Goal: Task Accomplishment & Management: Use online tool/utility

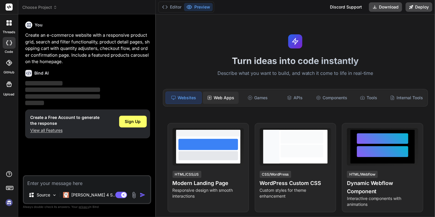
click at [226, 99] on div "Web Apps" at bounding box center [221, 98] width 36 height 12
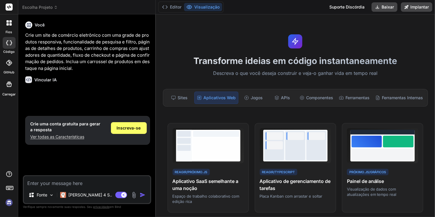
click at [392, 70] on p "Descreva o que você deseja construir e veja-o ganhar vida em tempo real" at bounding box center [295, 74] width 272 height 8
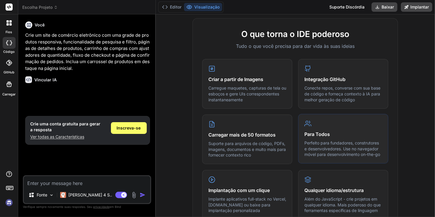
scroll to position [214, 0]
drag, startPoint x: 427, startPoint y: 112, endPoint x: 431, endPoint y: 117, distance: 7.2
click at [431, 117] on div "Transforme ideias em código instantaneamente Descreva o que você deseja constru…" at bounding box center [295, 115] width 279 height 203
click at [131, 129] on span "Inscreva-se" at bounding box center [129, 128] width 24 height 6
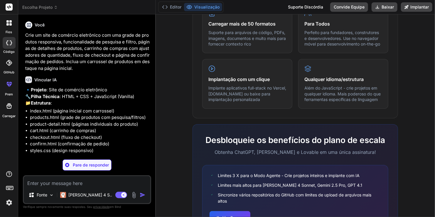
scroll to position [321, 0]
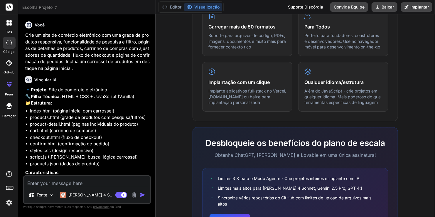
type textarea "x"
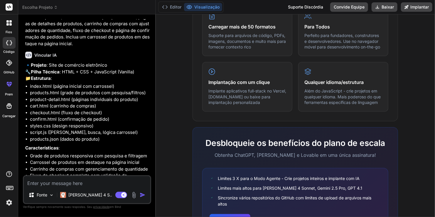
scroll to position [0, 0]
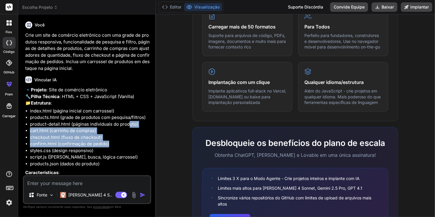
click at [133, 159] on ul "index.html (página inicial com carrossel) products.html (grade de produtos com …" at bounding box center [87, 138] width 125 height 60
click at [131, 141] on li "checkout.html (fluxo de checkout)" at bounding box center [90, 137] width 120 height 7
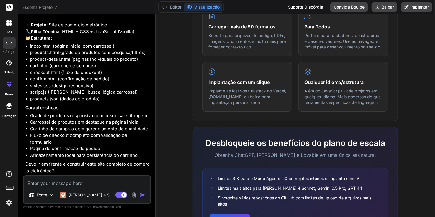
scroll to position [71, 0]
click at [57, 186] on textarea at bounding box center [87, 181] width 127 height 11
type textarea "s"
type textarea "x"
type textarea "si"
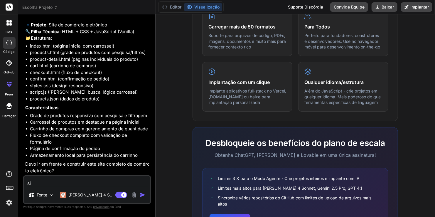
type textarea "x"
type textarea "sim"
type textarea "x"
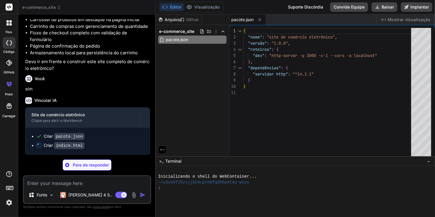
scroll to position [173, 0]
type textarea "x"
type textarea "<div class="container"> <p>&copy; 2024 TechStore. All rights reserved.</p> </di…"
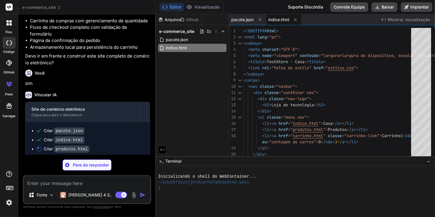
type textarea "x"
type textarea "<script src="script.js"></script> </body> </html>"
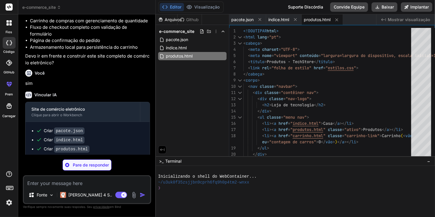
type textarea "x"
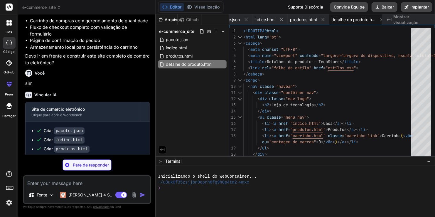
type textarea "x"
type textarea "</body> </html>"
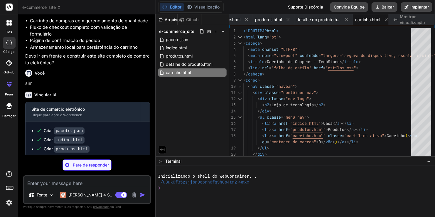
type textarea "x"
type textarea "<div class="container"> <p>&copy; 2024 TechStore. All rights reserved.</p> </di…"
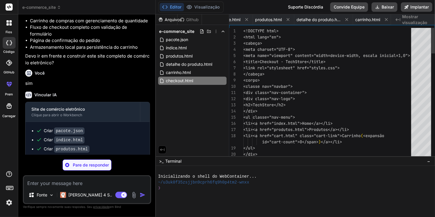
scroll to position [0, 94]
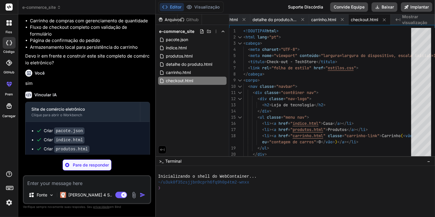
type textarea "x"
type textarea "<script src="script.js"></script> </body> </html>"
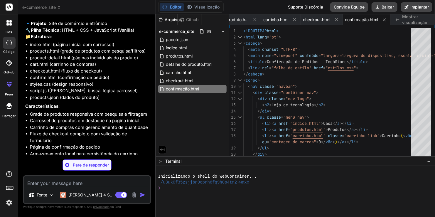
scroll to position [176, 0]
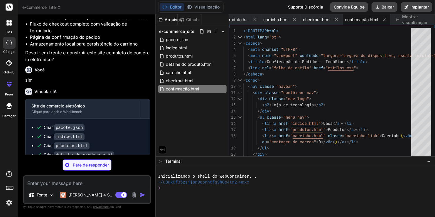
type textarea "x"
type textarea "} .confirmation-actions { flex-direction: column; align-items: center; } }"
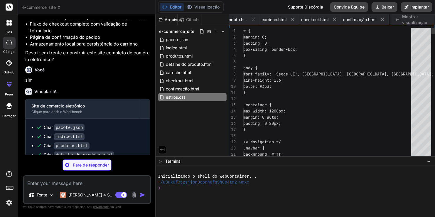
scroll to position [0, 178]
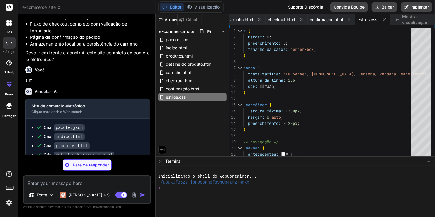
type textarea "x"
type textarea "// Initialize cart count on page load document.addEventListener('DOMContentLoad…"
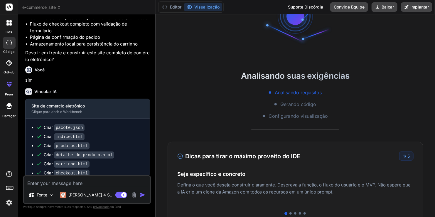
scroll to position [44, 0]
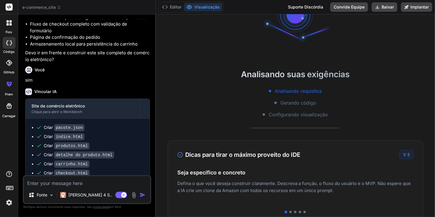
type textarea "x"
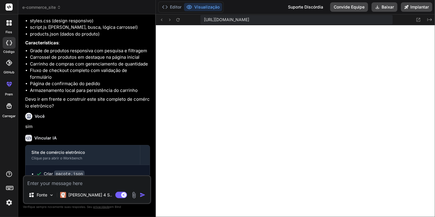
scroll to position [112, 0]
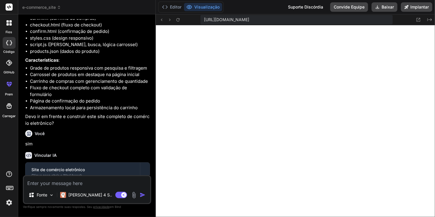
type textarea "c"
type textarea "x"
type textarea "co"
type textarea "x"
type textarea "col"
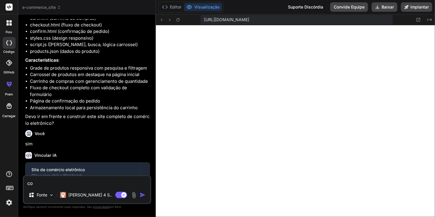
type textarea "x"
type textarea "colo"
type textarea "x"
type textarea "coloc"
type textarea "x"
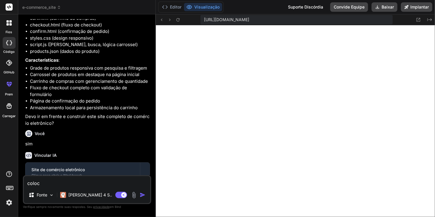
type textarea "coloca"
type textarea "x"
type textarea "coloca"
type textarea "x"
type textarea "coloca o"
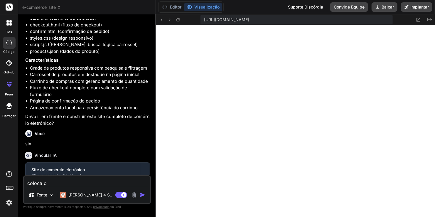
type textarea "x"
type textarea "coloca o"
type textarea "x"
type textarea "coloca o s"
type textarea "x"
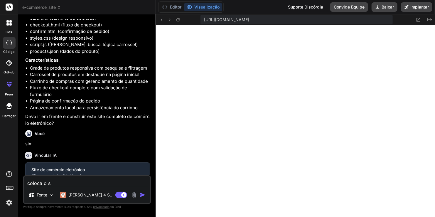
type textarea "coloca o si"
type textarea "x"
type textarea "coloca o sit"
type textarea "x"
type textarea "coloca o site"
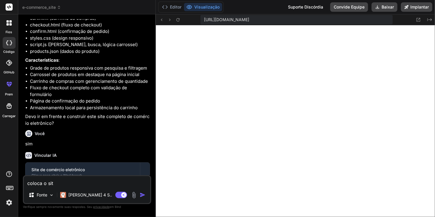
type textarea "x"
type textarea "coloca o site"
type textarea "x"
type textarea "coloca o site e"
type textarea "x"
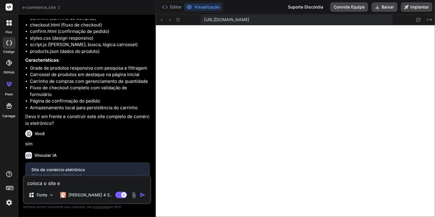
type textarea "coloca o site em"
type textarea "x"
type textarea "coloca o site emp"
type textarea "x"
type textarea "coloca o site empo"
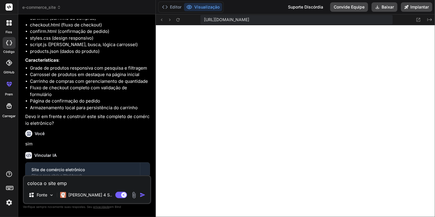
type textarea "x"
type textarea "coloca o site empor"
type textarea "x"
type textarea "coloca o site emport"
type textarea "x"
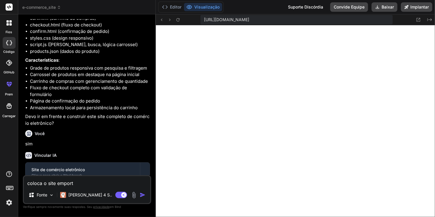
type textarea "coloca o site emportu"
type textarea "x"
type textarea "coloca o site emportug"
type textarea "x"
type textarea "coloca o site emportugu"
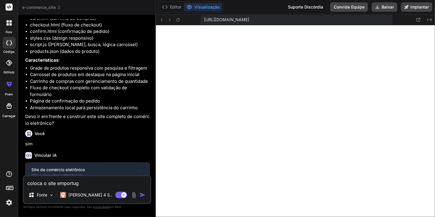
type textarea "x"
type textarea "coloca o site emportugue"
type textarea "x"
type textarea "coloca o site emportugues"
type textarea "x"
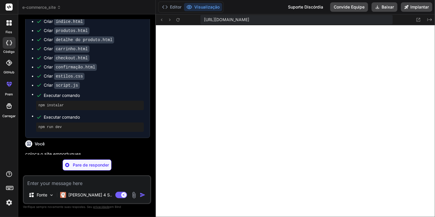
scroll to position [261, 0]
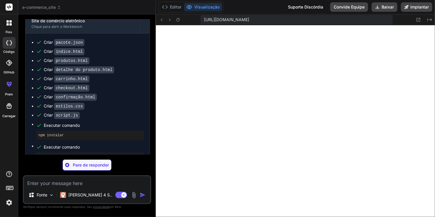
drag, startPoint x: 144, startPoint y: 137, endPoint x: 142, endPoint y: 141, distance: 4.6
click at [144, 140] on div "Criar pacote.json Criar índice.html Criar produtos.html Criar detalhe do produt…" at bounding box center [88, 100] width 124 height 134
click at [110, 150] on span "Executar comando" at bounding box center [94, 147] width 100 height 6
drag, startPoint x: 113, startPoint y: 144, endPoint x: 126, endPoint y: 120, distance: 27.1
click at [119, 129] on li "Executar comando npm instalar" at bounding box center [90, 130] width 108 height 19
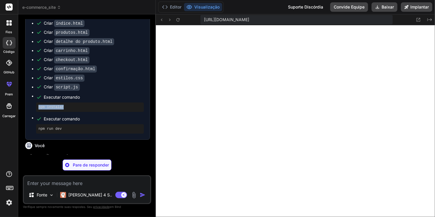
scroll to position [352, 0]
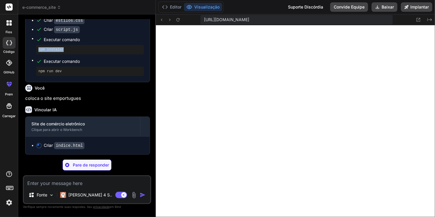
type textarea "x"
type textarea "<div class="container"> <p>&copy; 2024 TechStore. Todos os direitos reservados.…"
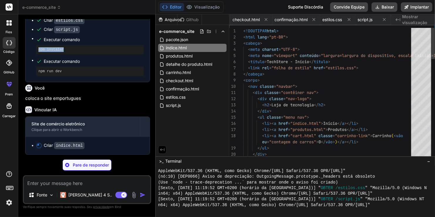
scroll to position [0, 37]
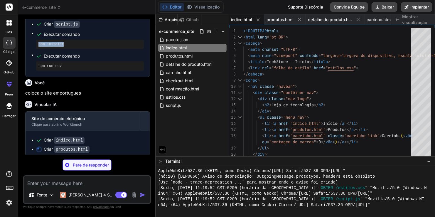
type textarea "x"
type textarea "<script src="script.js"></script> </body> </html>"
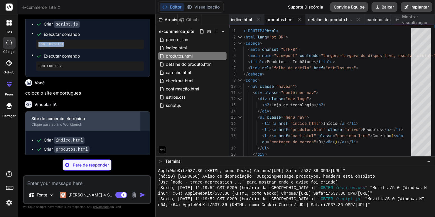
scroll to position [370, 0]
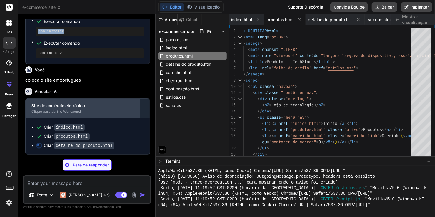
type textarea "x"
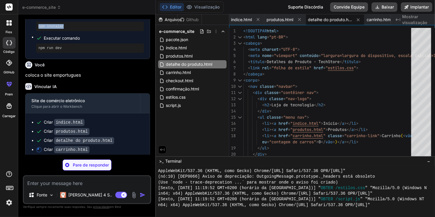
type textarea "x"
type textarea "</body> </html>"
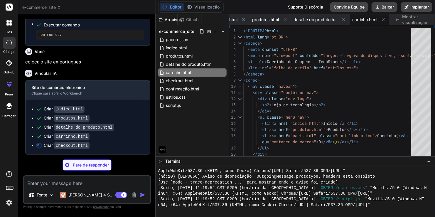
scroll to position [388, 0]
type textarea "x"
type textarea "<div class="container"> <p>&copy; 2024 TechStore. Todos os direitos reservados.…"
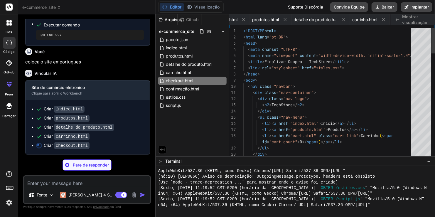
scroll to position [0, 94]
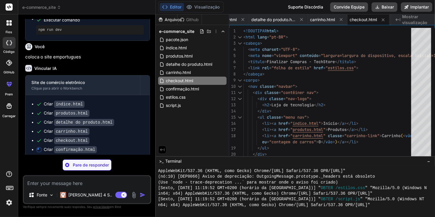
type textarea "x"
type textarea "<script src="script.js"></script> </body> </html>"
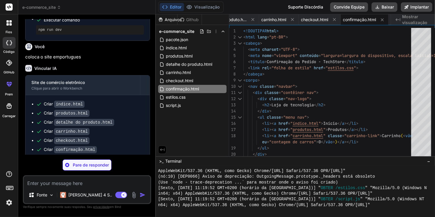
type textarea "x"
type textarea "// Inicializar contagem do carrinho no carregamento da página document.addEvent…"
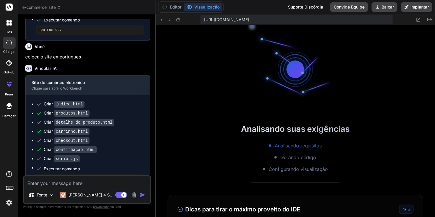
scroll to position [496, 0]
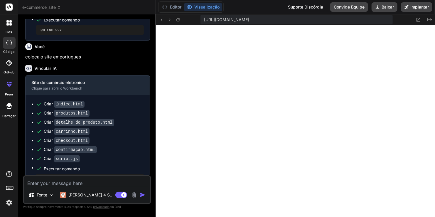
click at [207, 7] on button "Visualização" at bounding box center [203, 7] width 38 height 8
click at [188, 6] on icon at bounding box center [189, 7] width 6 height 6
click at [170, 8] on button "Editor" at bounding box center [172, 7] width 24 height 8
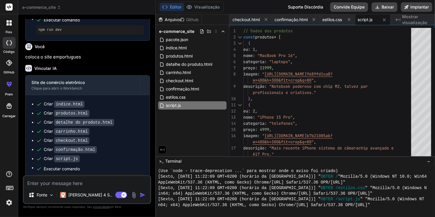
click at [170, 8] on button "Editor" at bounding box center [172, 7] width 24 height 8
drag, startPoint x: 168, startPoint y: 7, endPoint x: 173, endPoint y: 7, distance: 5.0
click at [168, 6] on button "Editor" at bounding box center [172, 7] width 24 height 8
click at [189, 5] on icon at bounding box center [189, 7] width 6 height 6
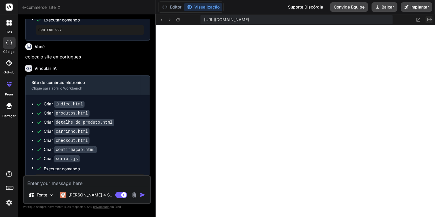
click at [428, 20] on icon "Criado com Pixso." at bounding box center [429, 19] width 5 height 5
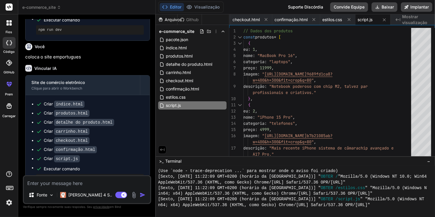
click at [428, 20] on span "Mostrar visualização" at bounding box center [416, 20] width 28 height 12
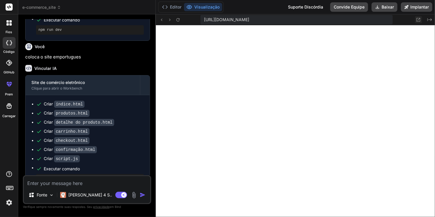
click at [419, 21] on icon at bounding box center [418, 19] width 5 height 5
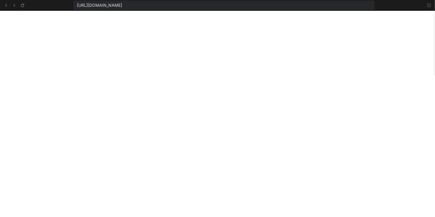
scroll to position [733, 0]
click at [430, 5] on icon at bounding box center [429, 6] width 4 height 4
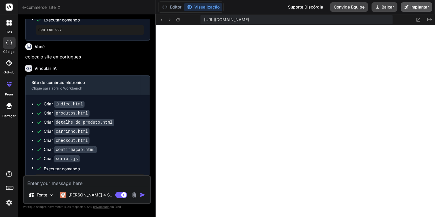
scroll to position [766, 0]
click at [383, 6] on button "Baixar" at bounding box center [385, 6] width 26 height 9
click at [8, 8] on rect at bounding box center [9, 7] width 7 height 7
click at [11, 26] on div at bounding box center [9, 23] width 12 height 12
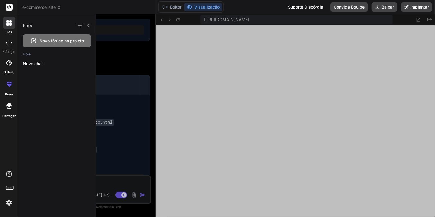
click at [56, 39] on span "Novo tópico no projeto" at bounding box center [61, 41] width 45 height 6
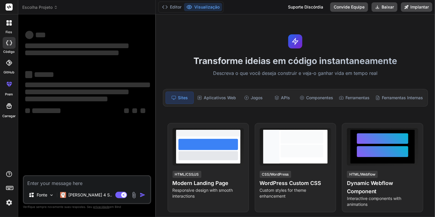
scroll to position [794, 0]
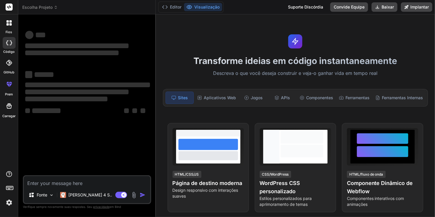
type textarea "x"
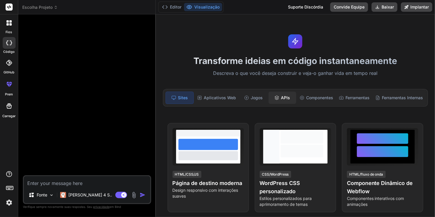
click at [279, 96] on div "APIs" at bounding box center [283, 98] width 28 height 12
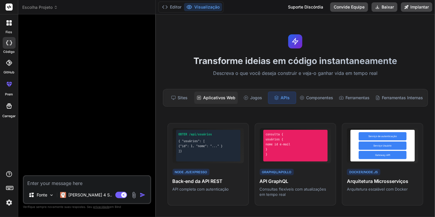
click at [217, 96] on div "Aplicativos Web" at bounding box center [215, 98] width 43 height 12
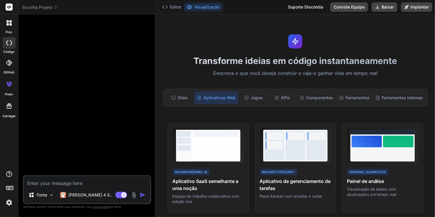
click at [296, 41] on icon at bounding box center [295, 41] width 7 height 7
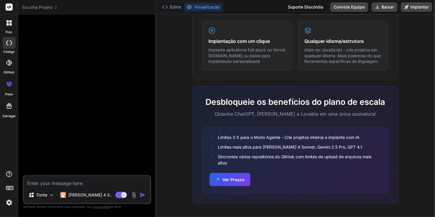
scroll to position [0, 0]
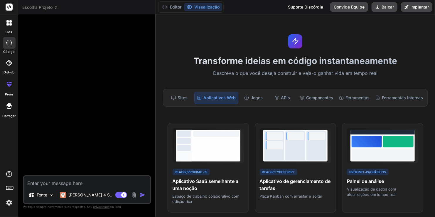
click at [11, 7] on rect at bounding box center [9, 7] width 7 height 7
click at [38, 3] on header "Escolha Projeto Criado com Pixso." at bounding box center [87, 7] width 138 height 14
click at [42, 6] on span "Escolha Projeto" at bounding box center [40, 7] width 36 height 6
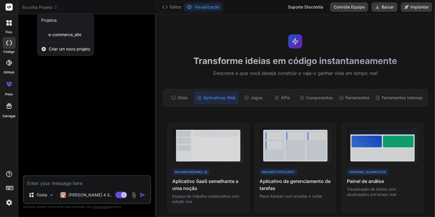
click at [82, 50] on span "Criar um novo projeto" at bounding box center [69, 49] width 41 height 6
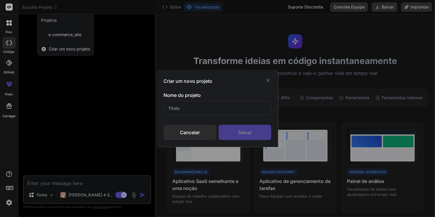
click at [267, 81] on icon at bounding box center [268, 81] width 6 height 6
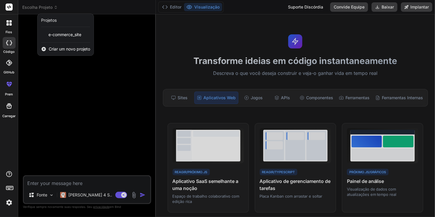
click at [53, 22] on div "Projetos" at bounding box center [49, 20] width 16 height 6
click at [80, 77] on div at bounding box center [217, 108] width 435 height 217
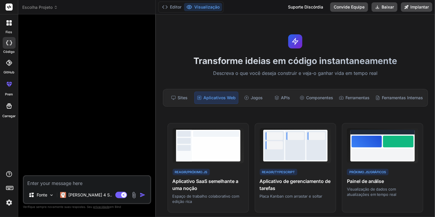
click at [48, 7] on span "Escolha Projeto" at bounding box center [40, 7] width 36 height 6
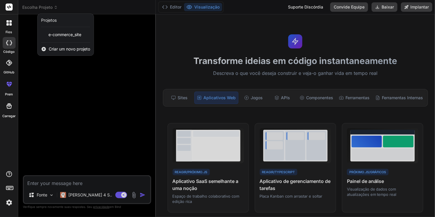
click at [51, 20] on div "Projetos" at bounding box center [49, 20] width 16 height 6
click at [73, 48] on span "Criar um novo projeto" at bounding box center [69, 49] width 41 height 6
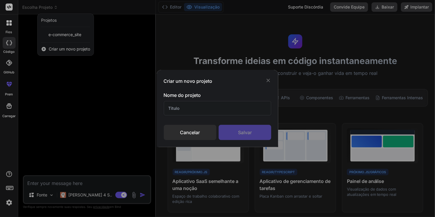
click at [196, 108] on input "text" at bounding box center [218, 108] width 108 height 14
type input "SmartTutor"
click at [244, 134] on div "Salvar" at bounding box center [245, 132] width 53 height 15
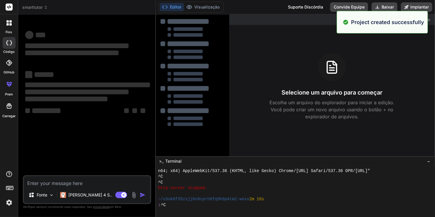
scroll to position [817, 0]
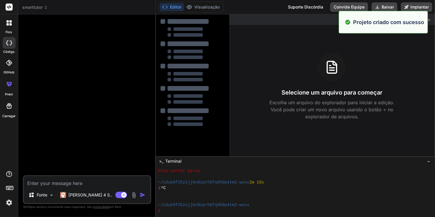
type textarea "x"
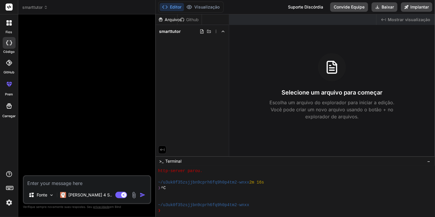
click at [81, 184] on textarea at bounding box center [87, 181] width 127 height 11
click at [81, 186] on textarea at bounding box center [87, 181] width 127 height 11
paste textarea "Crie um aplicativo educacional completo chamado “SmartTutor AI”. O objetivo é a…"
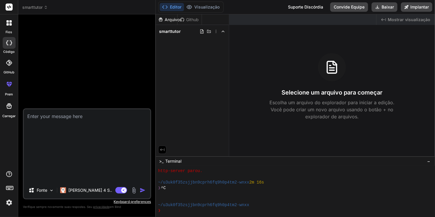
type textarea "Crie um aplicativo educacional completo chamado “SmartTutor AI”. O objetivo é a…"
type textarea "x"
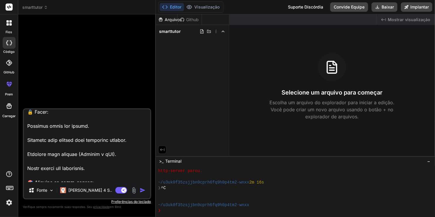
scroll to position [834, 0]
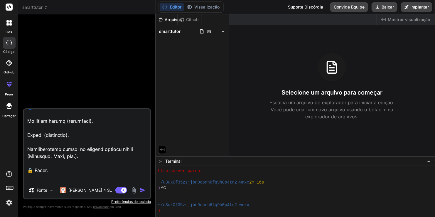
drag, startPoint x: 103, startPoint y: 146, endPoint x: 27, endPoint y: 168, distance: 79.2
click at [27, 168] on textarea "Crie um aplicativo educacional completo chamado “SmartTutor AI”. O objetivo é a…" at bounding box center [87, 145] width 127 height 73
type textarea "Crie um aplicativo educacional completo chamado “SmartTutor AI”. O objetivo é a…"
type textarea "x"
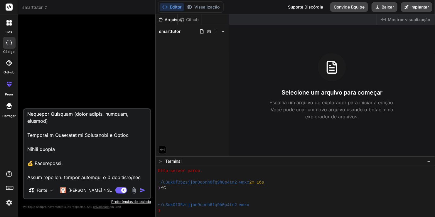
scroll to position [683, 0]
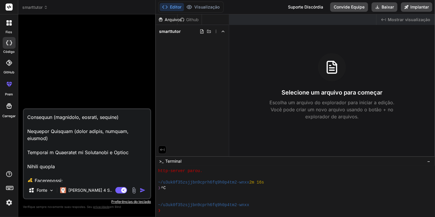
drag, startPoint x: 82, startPoint y: 161, endPoint x: 22, endPoint y: 173, distance: 61.7
click at [22, 173] on div "Vincular IA Pesquisa na Web Criado com Pixso. Gerador Código o teu assistente d…" at bounding box center [87, 115] width 138 height 202
type textarea "Crie um aplicativo educacional completo chamado “SmartTutor AI”. O objetivo é a…"
type textarea "x"
type textarea "Crie um aplicativo educacional completo chamado “SmartTutor AI”. O objetivo é a…"
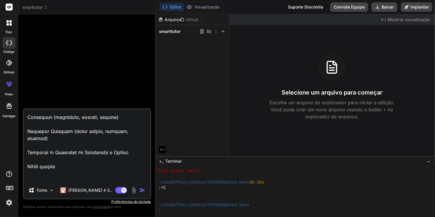
click at [142, 191] on img "button" at bounding box center [143, 190] width 6 height 6
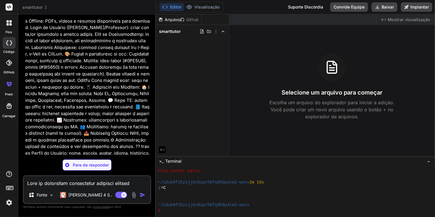
scroll to position [143, 0]
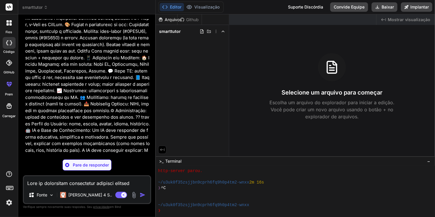
click at [129, 121] on p "Crie um aplicativo educacional completo chamado “SmartTutor AI”. O objetivo é a…" at bounding box center [87, 44] width 125 height 311
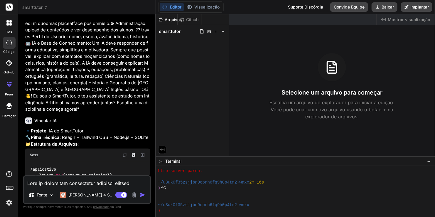
type textarea "x"
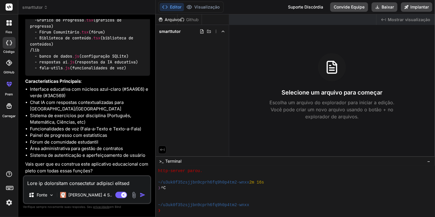
scroll to position [493, 0]
click at [89, 181] on textarea at bounding box center [87, 181] width 127 height 11
type textarea "s"
type textarea "x"
type textarea "si"
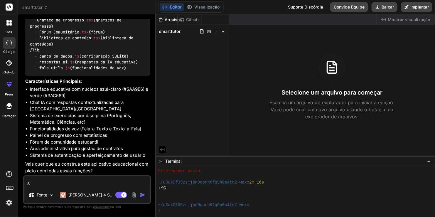
type textarea "x"
type textarea "sim"
type textarea "x"
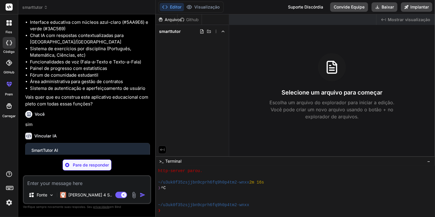
scroll to position [554, 0]
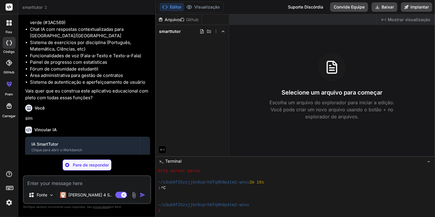
click at [101, 136] on div "Vincular IA IA SmartTutor Clique para abrir o Workbench Criar pacote.json" at bounding box center [87, 148] width 125 height 53
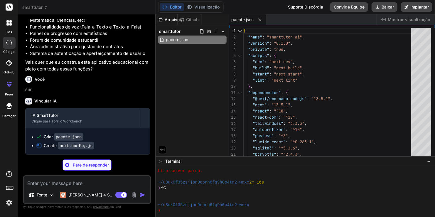
scroll to position [594, 0]
type textarea "x"
type textarea "...config.resolve.fallback, fs: false, path: false, }; return config; }, } modu…"
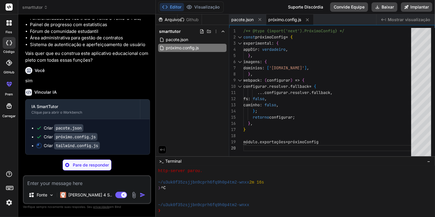
type textarea "x"
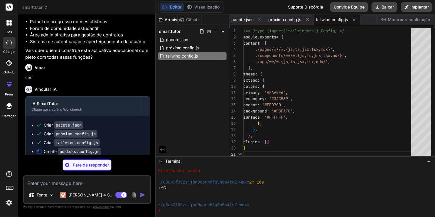
type textarea "x"
type textarea "module.exports = { plugins: { tailwindcss: {}, autoprefixer: {}, }, }"
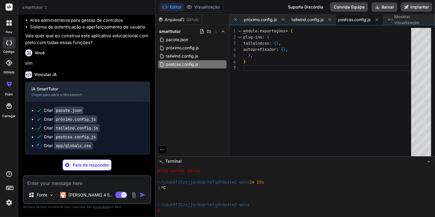
scroll to position [621, 0]
type textarea "x"
type textarea "} 60% { transform: translateY(-5px); } }"
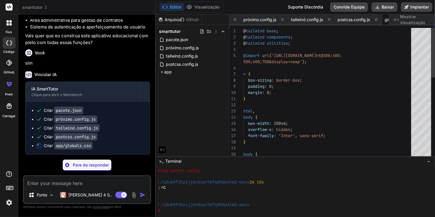
scroll to position [0, 56]
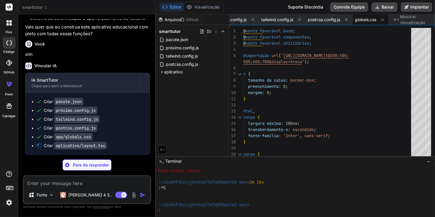
type textarea "x"
type textarea "}"
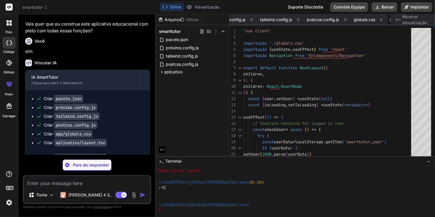
scroll to position [0, 90]
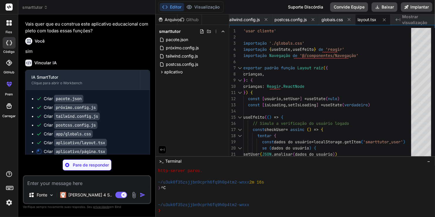
click at [126, 66] on div "Vincular IA" at bounding box center [87, 63] width 125 height 7
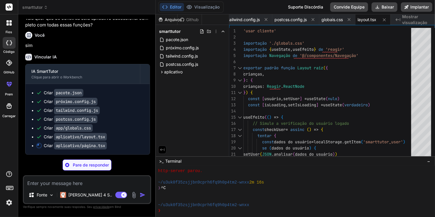
scroll to position [638, 0]
type textarea "x"
type textarea "<div className="text-3xl font-bold text-accent mb-2">∞</div> <p className="text…"
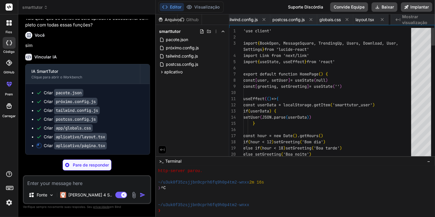
scroll to position [0, 125]
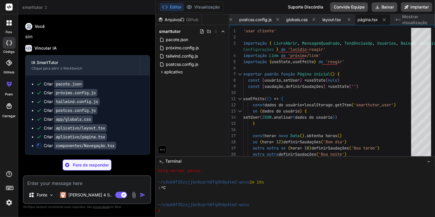
type textarea "x"
type textarea "<LogOut size={20} /> {!isCollapsed && <span>Sair</span>} </button> )} </div> </…"
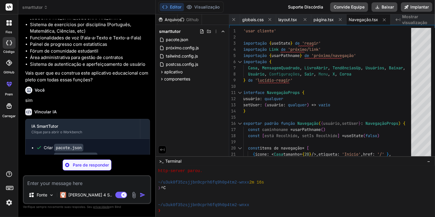
scroll to position [568, 0]
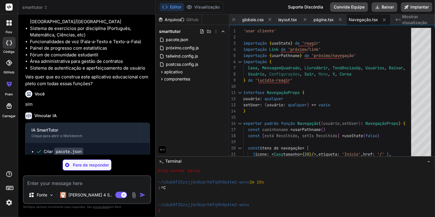
type textarea "x"
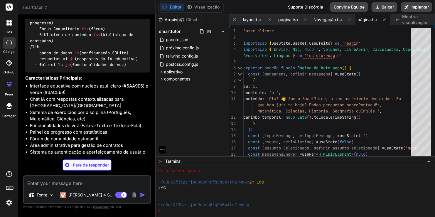
scroll to position [480, 0]
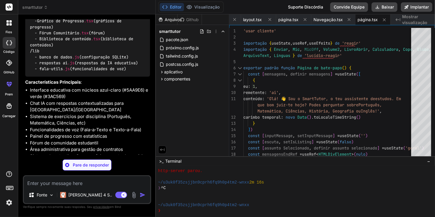
click at [128, 133] on li "Funcionalidades de voz (Fala-a-Texto e Texto-a-Fala)" at bounding box center [90, 130] width 120 height 7
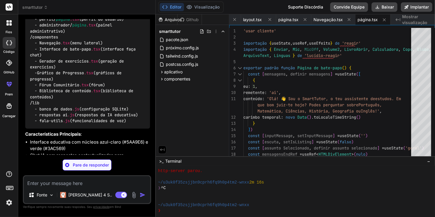
scroll to position [450, 0]
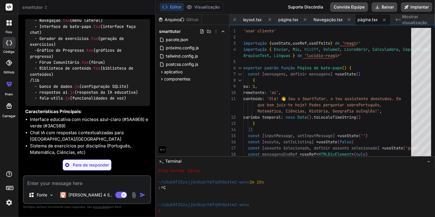
type textarea "x"
type textarea "</div> )} </div> )} </div> </div> ) }"
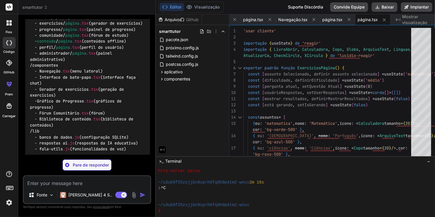
scroll to position [421, 0]
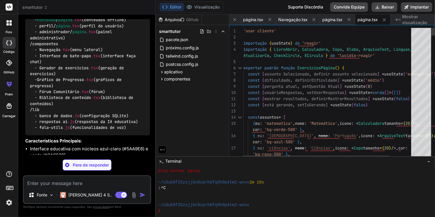
type textarea "x"
type textarea "const [userAnswers, setUserAnswers] = useState<string[]>([]) const [showResults…"
click at [139, 131] on code "/aplicativo - layout .tsx (estrutura principal) - página .tsx (página inicial) …" at bounding box center [87, 53] width 115 height 156
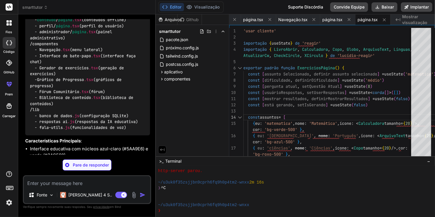
click at [123, 144] on p "Características Principais :" at bounding box center [87, 141] width 125 height 7
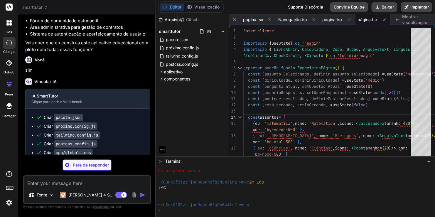
scroll to position [673, 0]
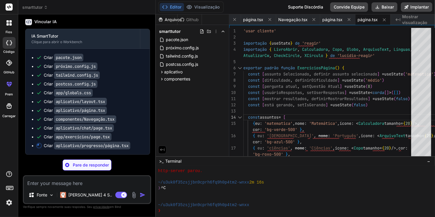
type textarea "x"
type textarea "</div> ) }"
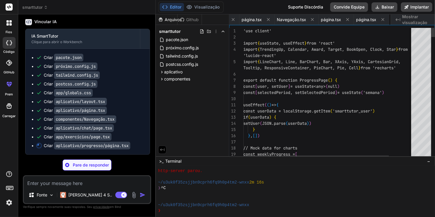
scroll to position [0, 274]
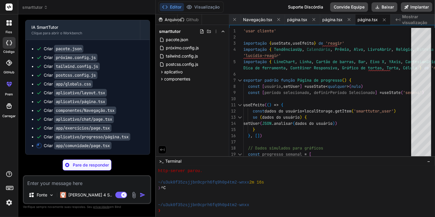
type textarea "x"
type textarea ")} </div> </div> ) }"
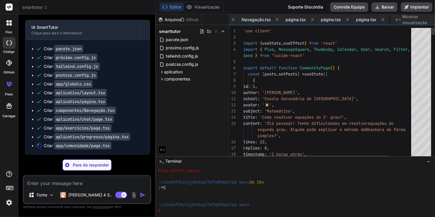
scroll to position [0, 310]
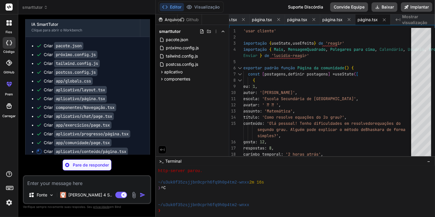
type textarea "x"
type textarea "</div> </div> </div> </div> ) }"
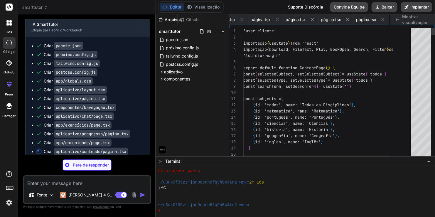
scroll to position [0, 345]
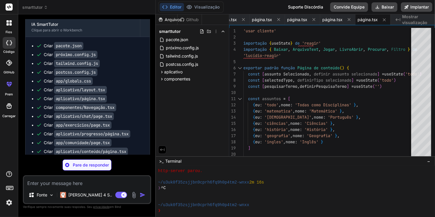
type textarea "x"
type textarea ") }"
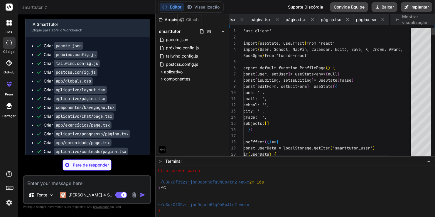
scroll to position [0, 380]
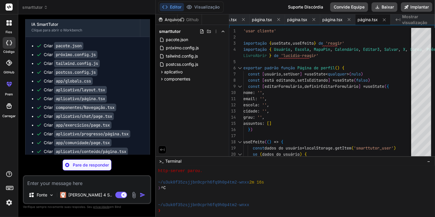
type textarea "x"
type textarea "</div> )} </div> </div> ) }"
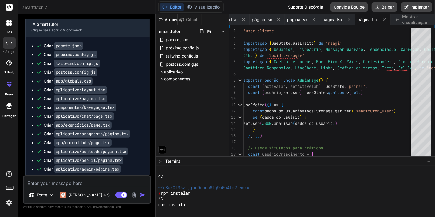
scroll to position [879, 0]
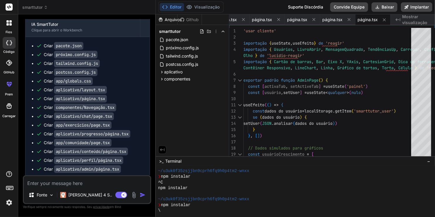
type textarea "x"
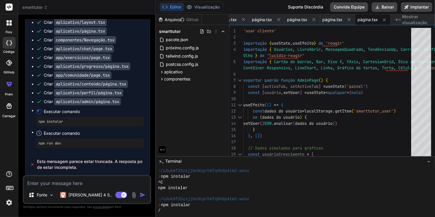
click at [60, 143] on pre "npm run dev" at bounding box center [89, 143] width 103 height 5
click at [65, 122] on pre "npm instalar" at bounding box center [89, 121] width 103 height 5
click at [59, 114] on span "Executar comando" at bounding box center [94, 112] width 100 height 6
click at [68, 124] on div "npm instalar" at bounding box center [90, 121] width 108 height 9
type textarea "const [user, setUser] = useState<any>(null) useEffect(() => { const userData = …"
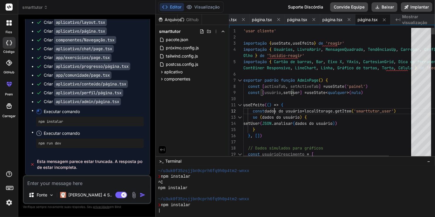
scroll to position [0, 0]
click at [162, 71] on icon at bounding box center [161, 72] width 5 height 5
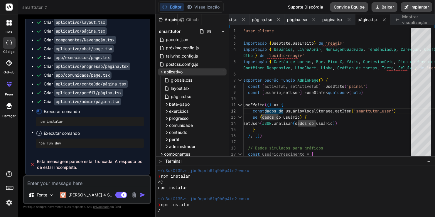
click at [162, 71] on icon at bounding box center [161, 72] width 5 height 5
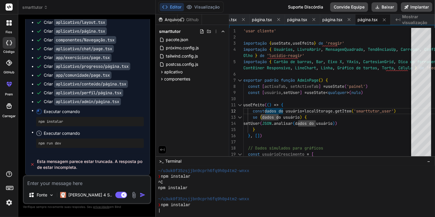
click at [197, 208] on div "|" at bounding box center [292, 211] width 269 height 6
click at [186, 212] on div "/" at bounding box center [292, 211] width 269 height 6
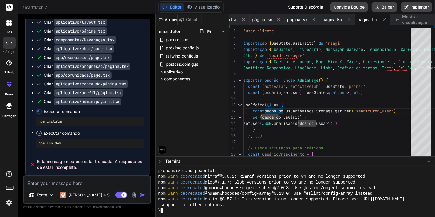
scroll to position [952, 0]
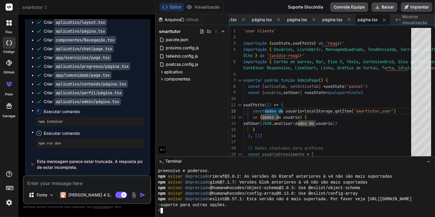
click at [193, 209] on div "/" at bounding box center [292, 211] width 269 height 6
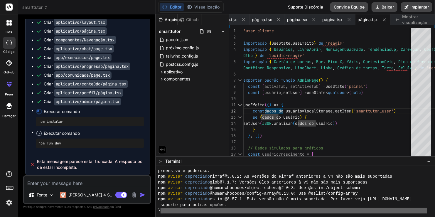
click at [193, 209] on div "\" at bounding box center [292, 211] width 269 height 6
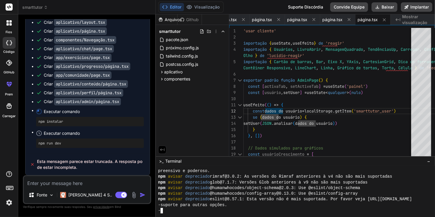
click at [193, 210] on div "-" at bounding box center [292, 211] width 269 height 6
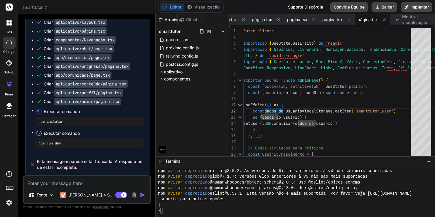
click at [80, 158] on div "Esta mensagem parece estar truncada. A resposta pode estar incompleta." at bounding box center [88, 164] width 124 height 21
click at [62, 159] on span "Esta mensagem parece estar truncada. A resposta pode estar incompleta." at bounding box center [91, 165] width 108 height 12
click at [62, 121] on pre "npm instalar" at bounding box center [89, 121] width 103 height 5
click at [38, 114] on circle at bounding box center [39, 112] width 6 height 6
click at [50, 186] on textarea at bounding box center [87, 181] width 127 height 11
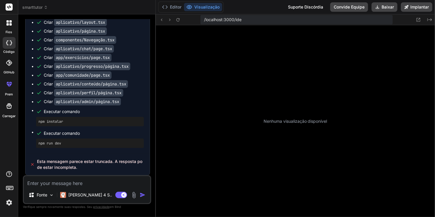
scroll to position [1087, 0]
type textarea "x"
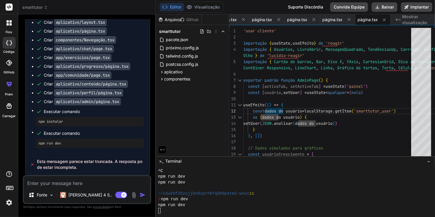
scroll to position [1133, 0]
click at [412, 22] on span "Mostrar visualização" at bounding box center [416, 20] width 28 height 12
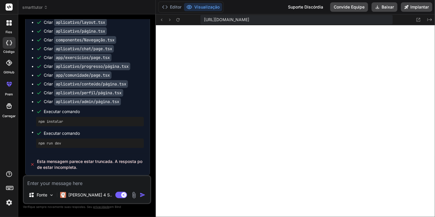
scroll to position [1386, 0]
click at [429, 18] on icon "Criado com Pixso." at bounding box center [429, 19] width 5 height 5
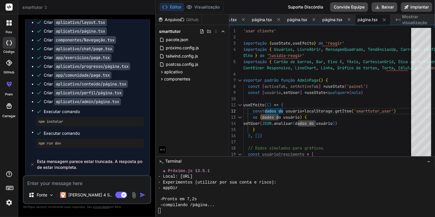
click at [429, 18] on span "Mostrar visualização" at bounding box center [416, 20] width 28 height 12
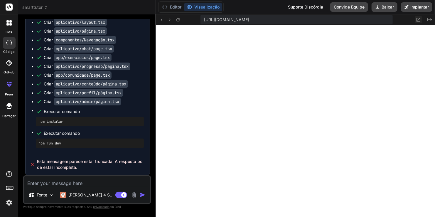
click at [418, 21] on icon at bounding box center [418, 19] width 5 height 5
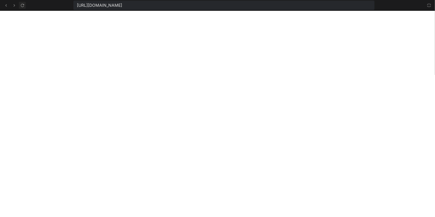
click at [23, 6] on icon at bounding box center [22, 5] width 5 height 5
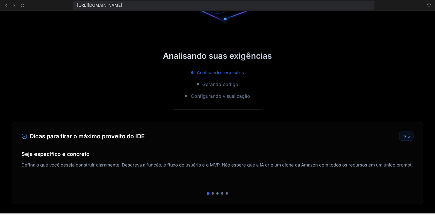
scroll to position [1448, 0]
click at [428, 7] on icon at bounding box center [429, 6] width 4 height 4
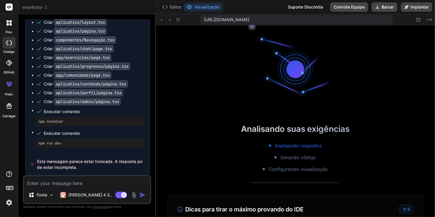
scroll to position [1645, 0]
click at [21, 8] on div "smarttutor Criado com Pixso." at bounding box center [86, 7] width 137 height 6
click at [29, 8] on span "smarttutor" at bounding box center [35, 7] width 26 height 6
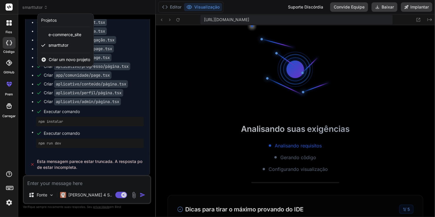
click at [286, 127] on div at bounding box center [217, 108] width 435 height 217
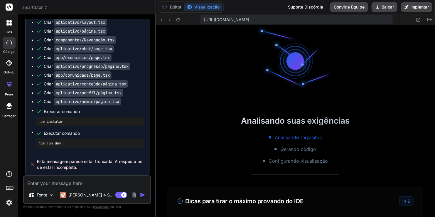
scroll to position [0, 0]
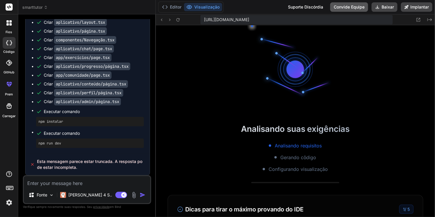
click at [348, 9] on button "Convide Equipe" at bounding box center [349, 6] width 38 height 9
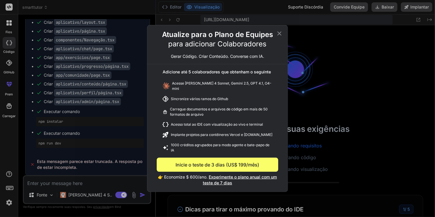
scroll to position [1663, 0]
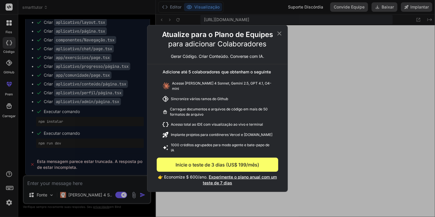
click at [280, 36] on icon at bounding box center [279, 33] width 7 height 7
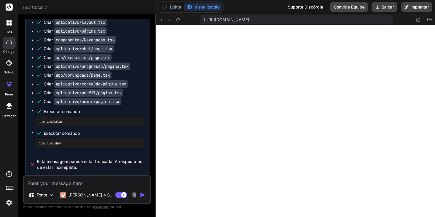
click at [36, 7] on span "smarttutor" at bounding box center [35, 7] width 26 height 6
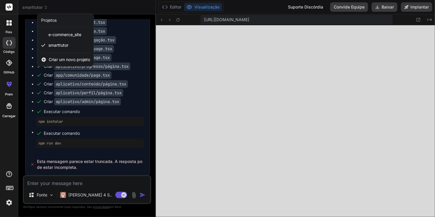
click at [45, 21] on div "Projetos" at bounding box center [49, 20] width 16 height 6
click at [62, 58] on span "Criar um novo projeto" at bounding box center [69, 60] width 41 height 6
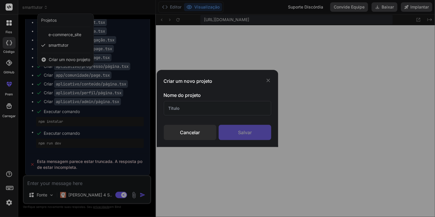
click at [267, 80] on icon at bounding box center [268, 81] width 6 height 6
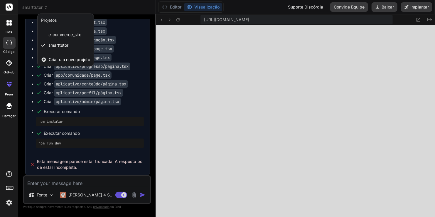
click at [11, 23] on icon at bounding box center [8, 22] width 5 height 5
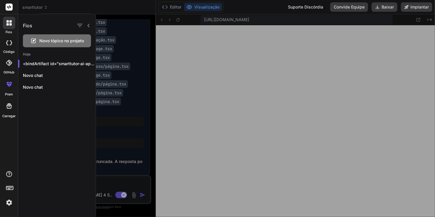
click at [11, 23] on icon at bounding box center [8, 22] width 5 height 5
click at [4, 150] on div "fios código GitHub prem Carregar" at bounding box center [9, 108] width 18 height 217
click at [9, 6] on rect at bounding box center [9, 7] width 7 height 7
click at [161, 53] on div at bounding box center [265, 115] width 339 height 203
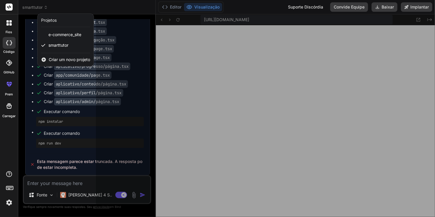
click at [173, 44] on div at bounding box center [217, 108] width 435 height 217
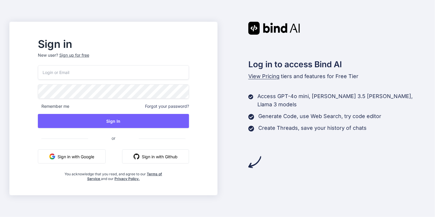
click at [93, 157] on button "Sign in with Google" at bounding box center [72, 156] width 68 height 14
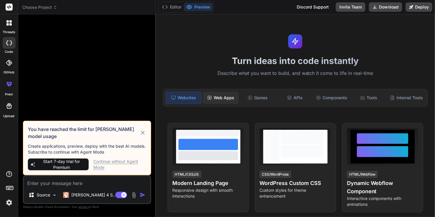
click at [223, 99] on div "Web Apps" at bounding box center [221, 98] width 36 height 12
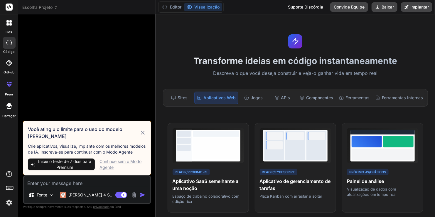
click at [388, 67] on div "Transforme ideias em código instantaneamente Descreva o que você deseja constru…" at bounding box center [295, 115] width 279 height 203
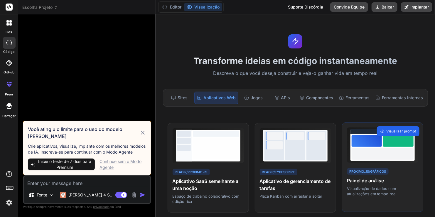
click at [391, 128] on div "Visualizar prompt" at bounding box center [398, 131] width 43 height 10
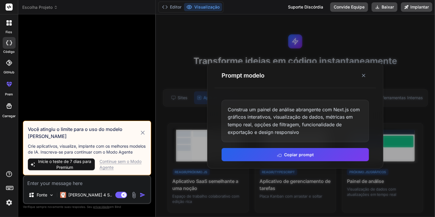
click at [400, 46] on div at bounding box center [295, 115] width 279 height 203
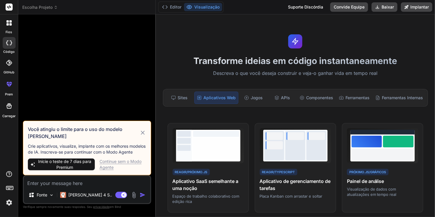
click at [108, 164] on div "Continue sem o Modo Agente" at bounding box center [123, 165] width 46 height 12
type textarea "x"
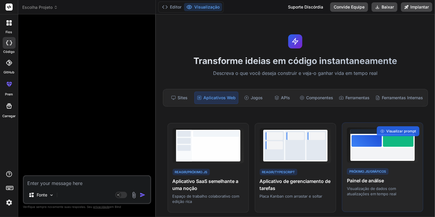
click at [379, 149] on div at bounding box center [383, 154] width 62 height 12
click at [387, 173] on div "Próximo.js/Gráficos Painel de análise Visualização de dados com atualizações em…" at bounding box center [382, 181] width 71 height 29
click at [390, 129] on span "Visualizar prompt" at bounding box center [401, 131] width 30 height 5
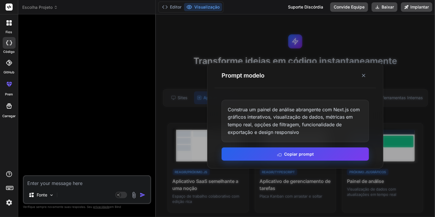
click at [315, 153] on button "Copiar prompt" at bounding box center [295, 153] width 147 height 13
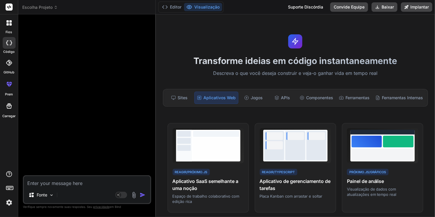
paste textarea "Build a comprehensive analytics dashboard with Next.js featuring interactive ch…"
type textarea "Build a comprehensive analytics dashboard with Next.js featuring interactive ch…"
type textarea "x"
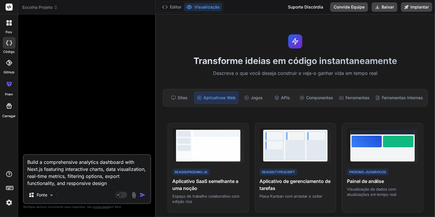
drag, startPoint x: 112, startPoint y: 183, endPoint x: -1, endPoint y: 160, distance: 114.7
click at [0, 160] on html "fios código GitHub prem Carregar Escolha Projeto Criado com Pixso. Vincular IA …" at bounding box center [217, 108] width 435 height 217
type textarea "x"
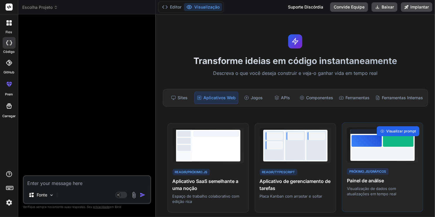
click at [405, 130] on span "Visualizar prompt" at bounding box center [401, 131] width 30 height 5
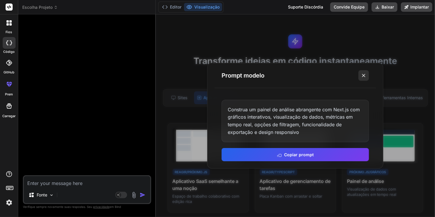
click at [363, 75] on line at bounding box center [363, 75] width 3 height 3
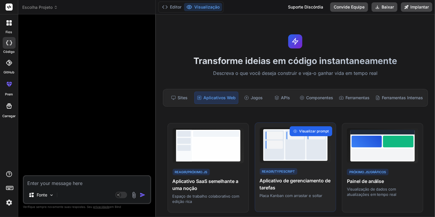
click at [309, 131] on span "Visualizar prompt" at bounding box center [314, 131] width 30 height 5
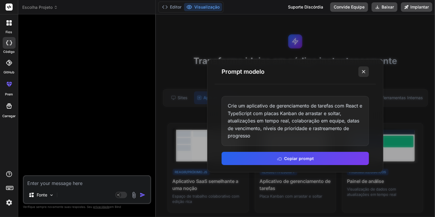
click at [364, 72] on icon at bounding box center [364, 72] width 6 height 6
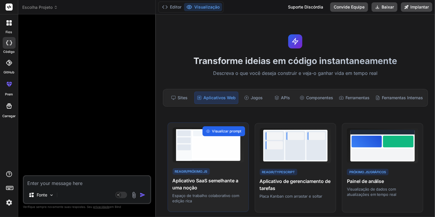
click at [221, 130] on span "Visualizar prompt" at bounding box center [227, 131] width 30 height 5
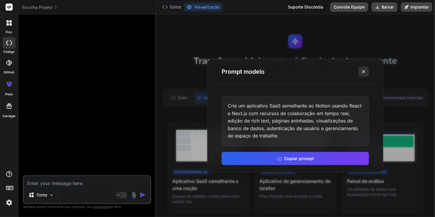
click at [362, 72] on icon at bounding box center [364, 72] width 6 height 6
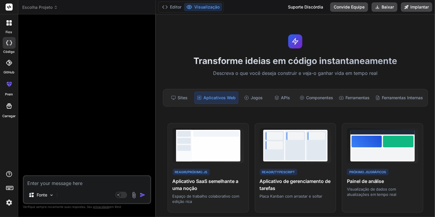
drag, startPoint x: 50, startPoint y: 187, endPoint x: 54, endPoint y: 184, distance: 5.0
click at [50, 187] on textarea at bounding box center [87, 181] width 127 height 11
click at [186, 97] on div "Sites" at bounding box center [180, 98] width 28 height 12
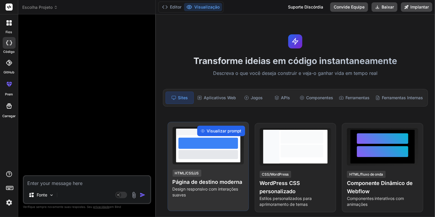
click at [223, 128] on span "Visualizar prompt" at bounding box center [224, 131] width 35 height 6
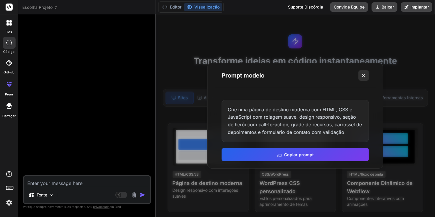
click at [365, 73] on icon at bounding box center [364, 76] width 6 height 6
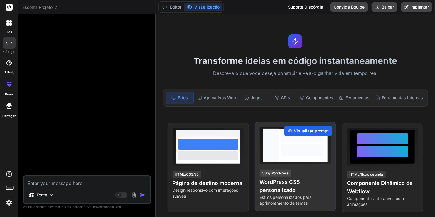
click at [304, 132] on span "Visualizar prompt" at bounding box center [311, 131] width 35 height 6
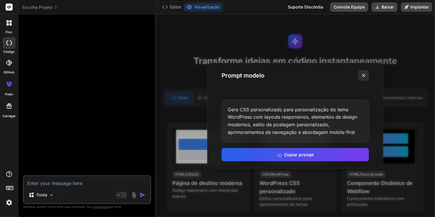
click at [361, 75] on icon at bounding box center [364, 76] width 6 height 6
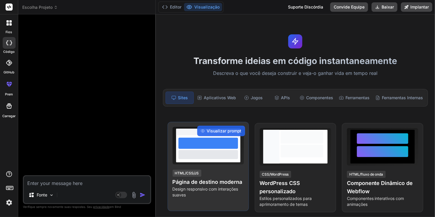
click at [216, 146] on div at bounding box center [208, 143] width 60 height 11
click at [215, 129] on span "Visualizar prompt" at bounding box center [224, 131] width 35 height 6
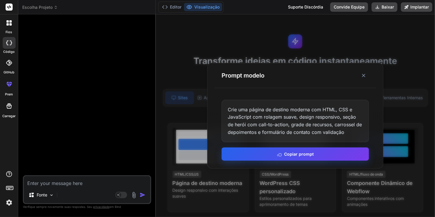
click at [272, 157] on button "Copiar prompt" at bounding box center [295, 153] width 147 height 13
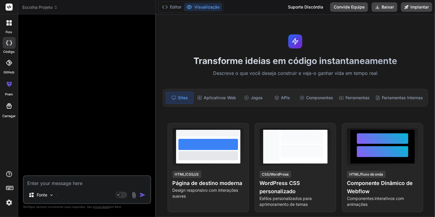
paste textarea "Create a modern landing page with HTML, CSS, and JavaScript featuring smooth sc…"
type textarea "Create a modern landing page with HTML, CSS, and JavaScript featuring smooth sc…"
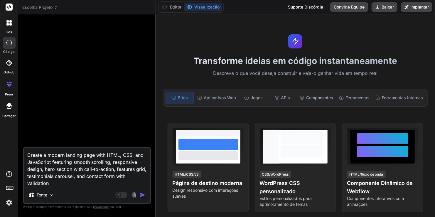
type textarea "x"
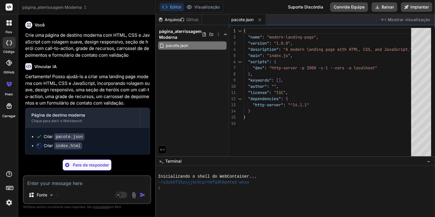
type textarea "x"
type textarea "<div class="container"> <p>&copy; 2023 MyBrand. All rights reserved.</p> </div>…"
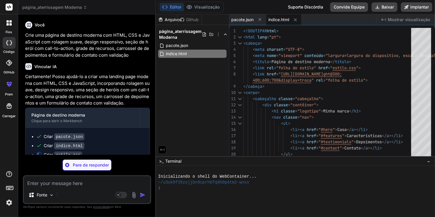
type textarea "x"
type textarea "} }"
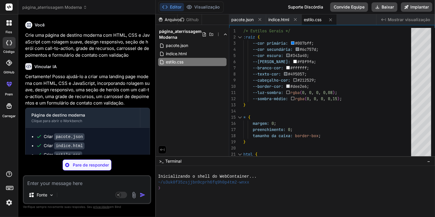
type textarea "x"
type textarea "}); });"
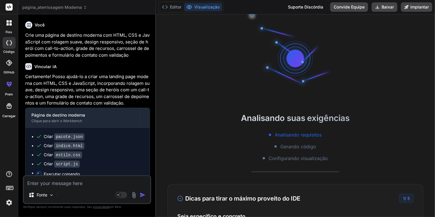
scroll to position [45, 0]
type textarea "x"
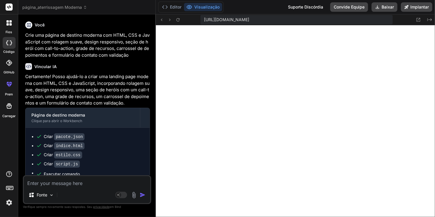
scroll to position [276, 0]
type textarea "c"
type textarea "x"
type textarea "cr"
type textarea "x"
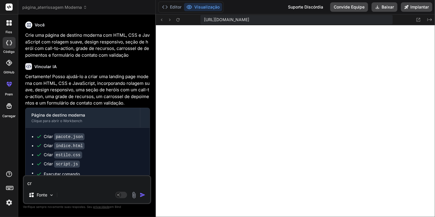
type textarea "cri"
type textarea "x"
type textarea "crie"
type textarea "x"
type textarea "crie"
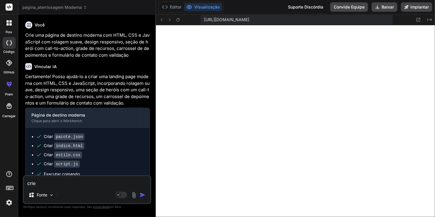
type textarea "x"
type textarea "crie r"
type textarea "x"
type textarea "crie re"
type textarea "x"
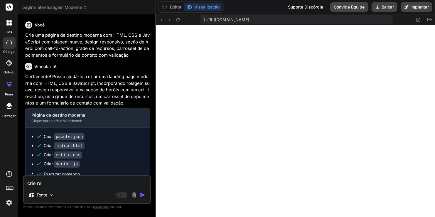
type textarea "crie red"
type textarea "x"
type textarea "crie rede"
type textarea "x"
type textarea "crie redes"
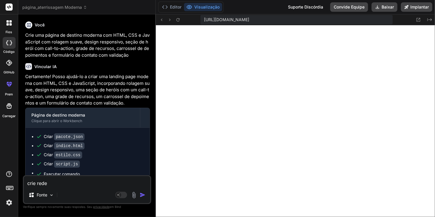
type textarea "x"
type textarea "crie redeso"
type textarea "x"
type textarea "crie redesoc"
type textarea "x"
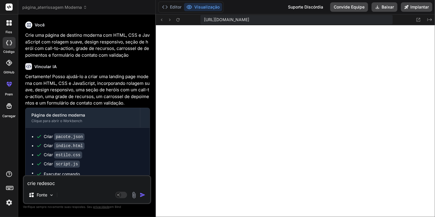
type textarea "crie redesoci"
type textarea "x"
type textarea "crie redesocisa"
type textarea "x"
type textarea "crie redesocisal"
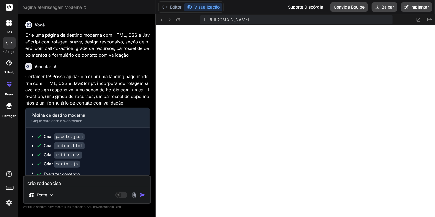
type textarea "x"
type textarea "crie redes ocisal"
type textarea "x"
type textarea "crie rede ocisal"
type textarea "x"
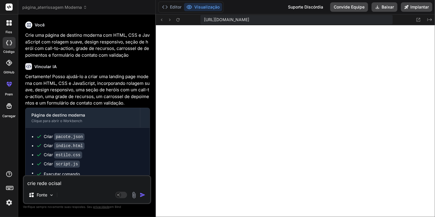
type textarea "crie rede socisal"
type textarea "x"
type textarea "crie rede socisalc"
type textarea "x"
type textarea "crie rede socisalco"
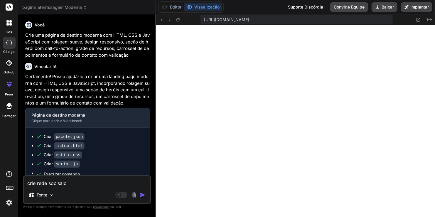
type textarea "x"
type textarea "crie rede socisalcom"
type textarea "x"
type textarea "crie rede socisalcomo"
type textarea "x"
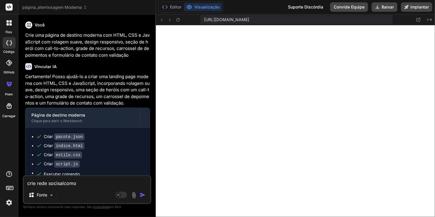
type textarea "crie rede socisalcomo"
type textarea "x"
type textarea "crie rede socisalcomo f"
type textarea "x"
type textarea "crie rede socisalcomo fa"
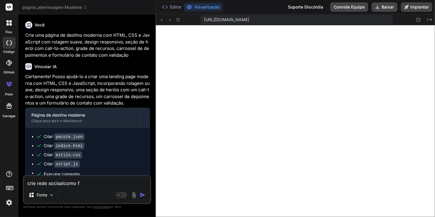
type textarea "x"
type textarea "crie rede socisalcomo fac"
type textarea "x"
type textarea "crie rede socisalcomo face"
type textarea "x"
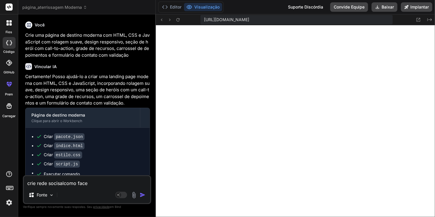
type textarea "crie rede socisalcomo faceb"
type textarea "x"
type textarea "crie rede socisalcomo faceboi"
type textarea "x"
type textarea "crie rede socisalcomo faceboio"
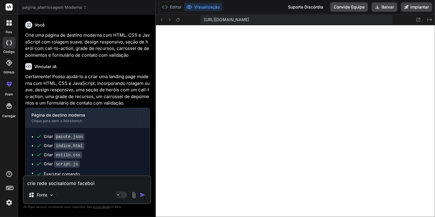
type textarea "x"
type textarea "crie rede socisalcomo faceboiok"
type textarea "x"
type textarea "crie rede socisalcomo faceboio"
type textarea "x"
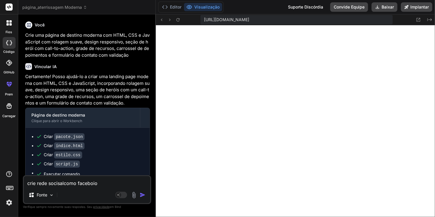
type textarea "crie rede socisalcomo faceboi"
type textarea "x"
type textarea "crie rede socisalcomo facebo"
type textarea "x"
type textarea "crie rede socisalcomo faceboo"
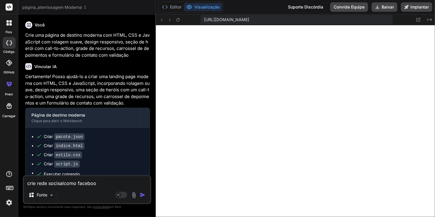
type textarea "x"
type textarea "crie rede socisalcomo facebook"
type textarea "x"
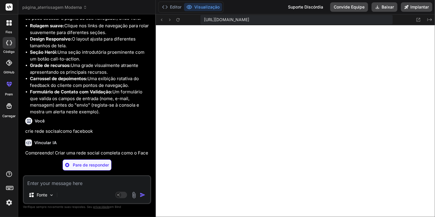
scroll to position [217, 0]
type textarea "x"
type textarea ""license": "ISC", "dependencies": { "http-server": "^14.1.1" } }"
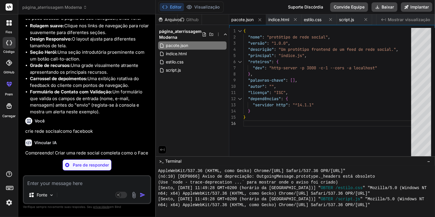
type textarea "x"
type textarea "<p>&copy; 2023 MinhaRede. Todos os direitos reservados.</p> </div> </footer> <s…"
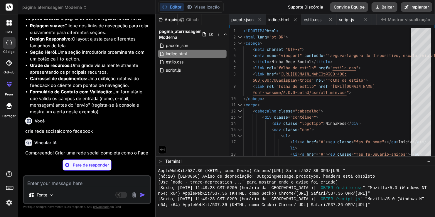
type textarea "x"
type textarea "} }"
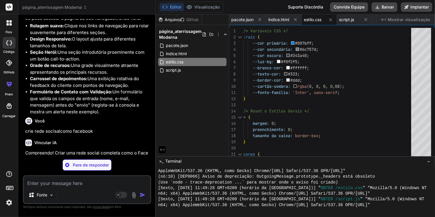
type textarea "x"
type textarea "// Initial render of posts when the page loads renderAllPosts(); });"
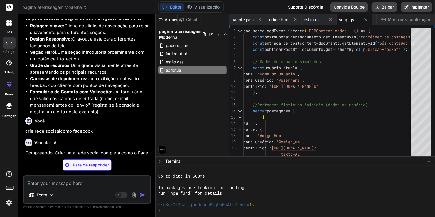
scroll to position [355, 0]
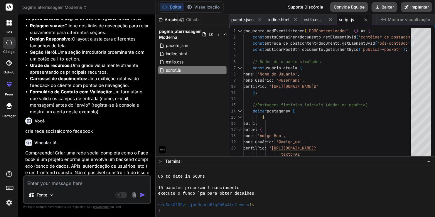
type textarea "x"
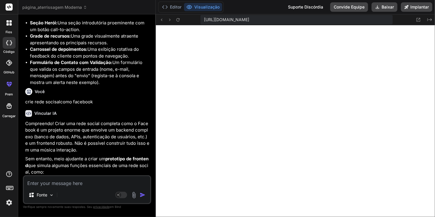
scroll to position [129, 0]
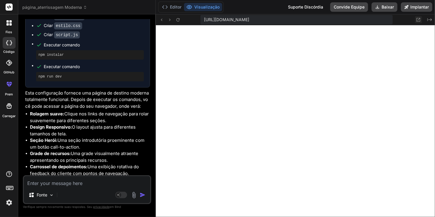
click at [416, 19] on button at bounding box center [418, 19] width 7 height 7
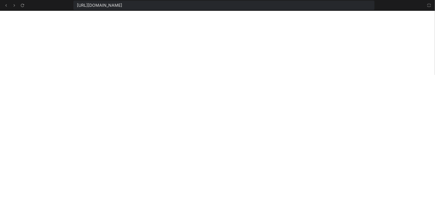
scroll to position [631, 0]
click at [432, 4] on icon at bounding box center [429, 5] width 5 height 5
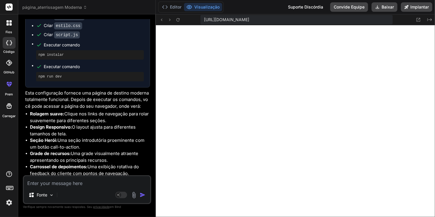
click at [69, 190] on div "Fonte" at bounding box center [87, 196] width 127 height 14
click at [59, 185] on textarea at bounding box center [87, 181] width 127 height 11
type textarea "f"
type textarea "x"
type textarea "fa"
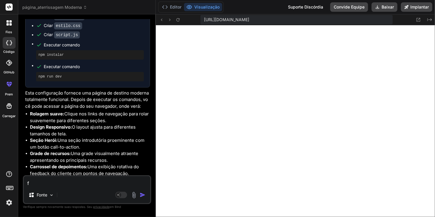
type textarea "x"
type textarea "faz"
type textarea "x"
type textarea "faz"
type textarea "x"
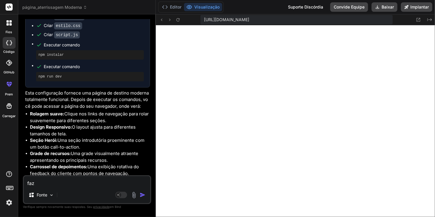
type textarea "faz c"
type textarea "x"
type textarea "faz co"
type textarea "x"
type textarea "faz com"
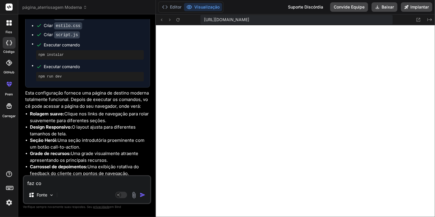
type textarea "x"
type textarea "faz comp"
type textarea "x"
type textarea "faz compl"
type textarea "x"
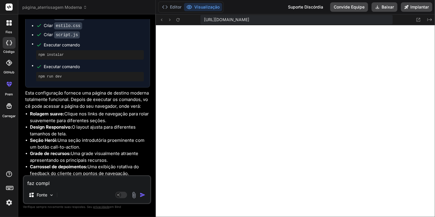
type textarea "faz comple"
type textarea "x"
type textarea "faz complet"
type textarea "x"
type textarea "faz completop"
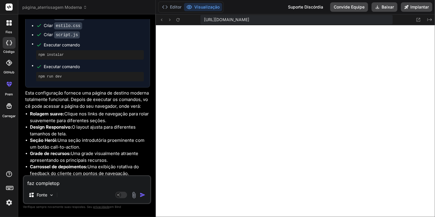
type textarea "x"
type textarea "faz completop"
type textarea "x"
type textarea "faz completop c"
type textarea "x"
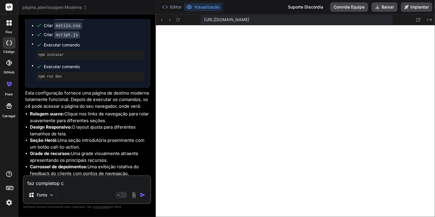
type textarea "faz completop co"
type textarea "x"
type textarea "faz completop com"
type textarea "x"
type textarea "faz completop com"
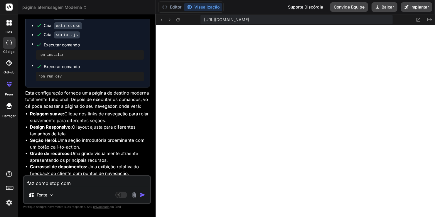
type textarea "x"
type textarea "faz completop com t"
type textarea "x"
type textarea "faz completop com tu"
type textarea "x"
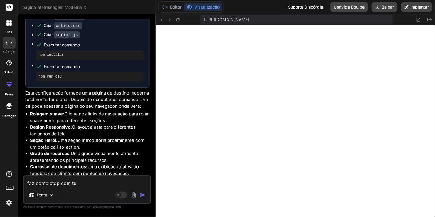
type textarea "faz completop com tud"
type textarea "x"
type textarea "faz completop com tudo"
type textarea "x"
type textarea "faz completop com tudo"
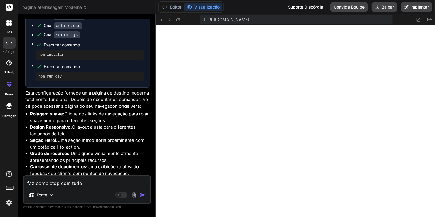
type textarea "x"
type textarea "faz completop com tudo a"
type textarea "x"
type textarea "faz completop com tudo a"
type textarea "x"
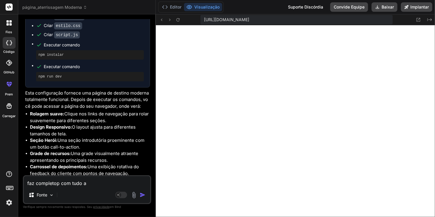
type textarea "faz completop com tudo a f"
type textarea "x"
type textarea "faz completop com tudo a fu"
type textarea "x"
type textarea "faz completop com tudo a fun"
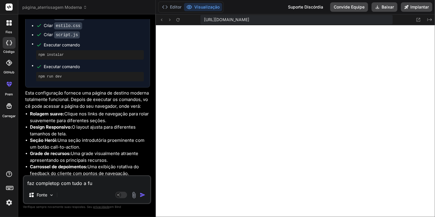
type textarea "x"
type textarea "faz completop com tudo a func"
type textarea "x"
type textarea "faz completop com tudo a funci"
type textarea "x"
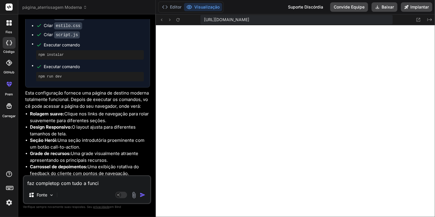
type textarea "faz completop com tudo a funcio"
type textarea "x"
type textarea "faz completop com tudo a funcion"
type textarea "x"
type textarea "faz completop com tudo a funciona"
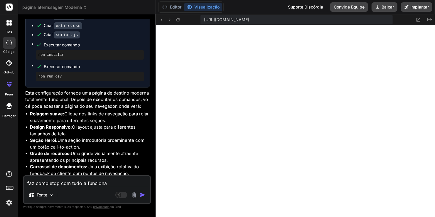
type textarea "x"
type textarea "faz completop com tudo a funcionar"
type textarea "x"
type textarea "\"
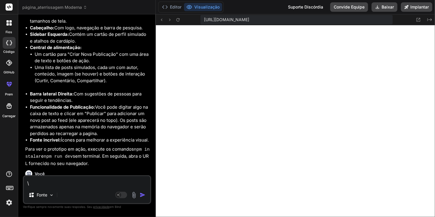
scroll to position [671, 0]
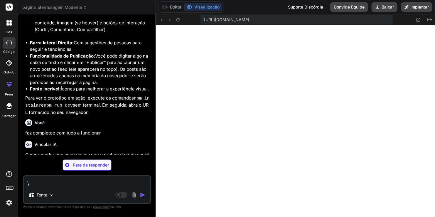
type textarea "x"
type textarea ""author": "", "license": "ISC", "dependencies": { "http-server": "^14.1.1" } }"
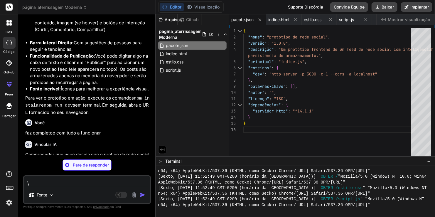
type textarea "x"
type textarea "<p>&copy; 2023 MinhaRede. Todos os direitos reservados.</p> </div> </footer> <s…"
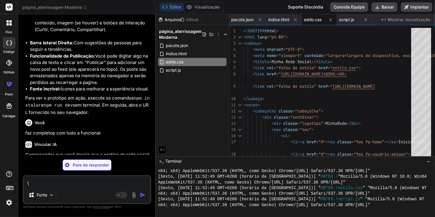
type textarea "x"
type textarea "} .comment-input-area { flex-direction: column; } .comment-input-area button { …"
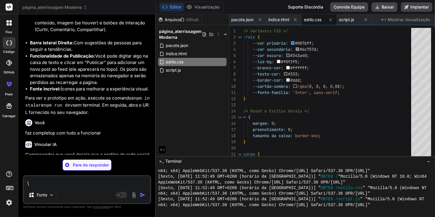
type textarea "x"
type textarea "} }); // Initial render of posts when the page loads renderAllPosts(); });"
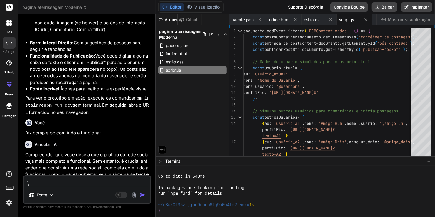
scroll to position [738, 0]
type textarea "x"
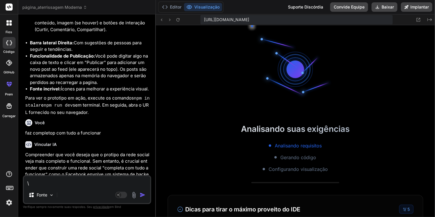
scroll to position [981, 0]
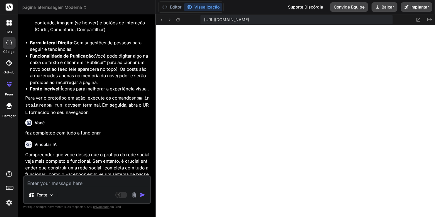
type textarea "x"
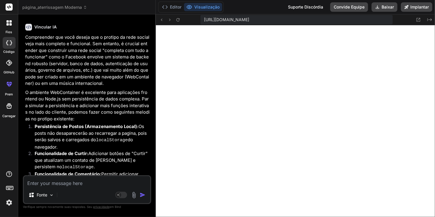
scroll to position [818, 0]
